Goal: Find specific page/section: Find specific page/section

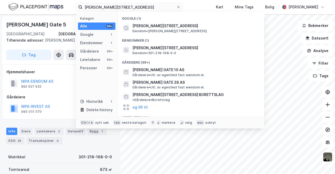
click at [14, 7] on div "[PERSON_NAME] gate 5 Kategori Alle 99+ Google 1 Eiendommer 1 Gårdeiere 99+ Leie…" at bounding box center [167, 7] width 335 height 14
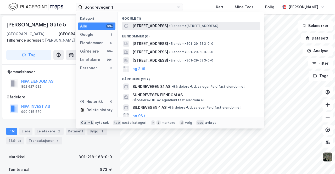
type input "Sondrevegen 1"
click at [153, 26] on span "[STREET_ADDRESS]" at bounding box center [150, 26] width 36 height 6
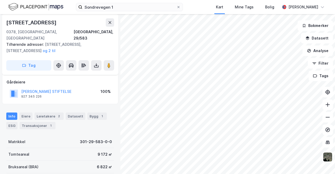
scroll to position [54, 0]
